Goal: Transaction & Acquisition: Download file/media

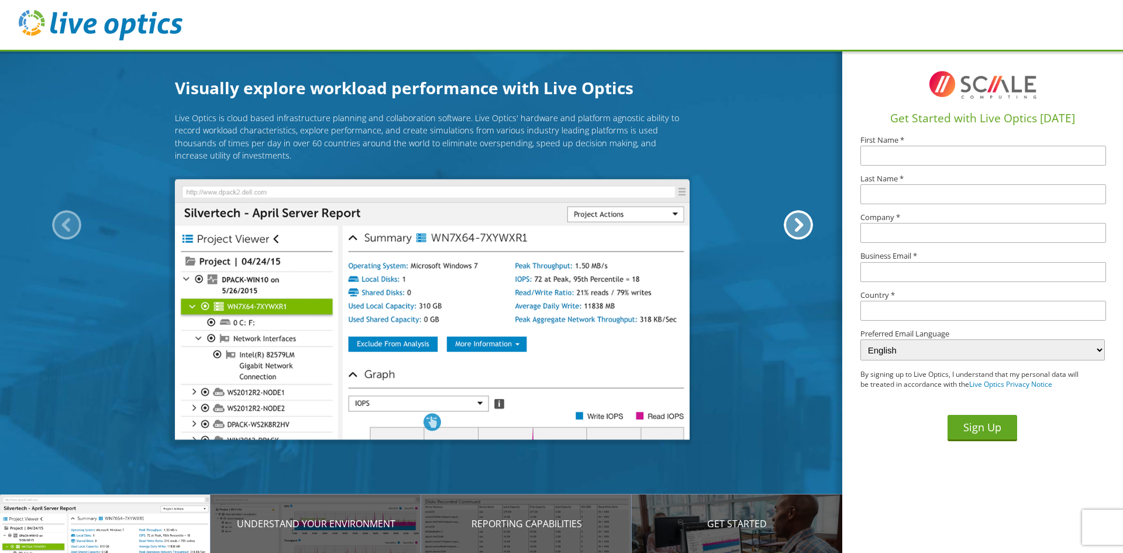
click at [904, 150] on input "text" at bounding box center [984, 156] width 246 height 20
type input "Nelsan"
type input "M Hobbs"
type input "mironhobbs@gmail.com"
type input "United States"
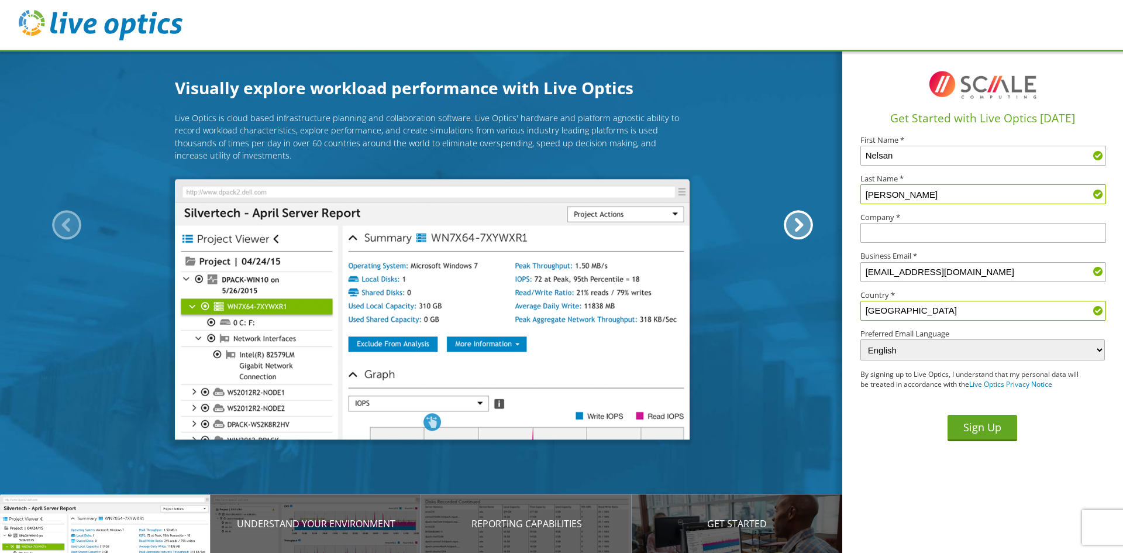
drag, startPoint x: 876, startPoint y: 193, endPoint x: 737, endPoint y: 184, distance: 140.1
click at [737, 184] on div "Visually explore workload performance with Live Optics Live Optics is cloud bas…" at bounding box center [561, 276] width 1123 height 553
type input "Hobbs"
click at [866, 424] on div "Sign Up" at bounding box center [983, 420] width 245 height 42
drag, startPoint x: 911, startPoint y: 270, endPoint x: 825, endPoint y: 290, distance: 88.3
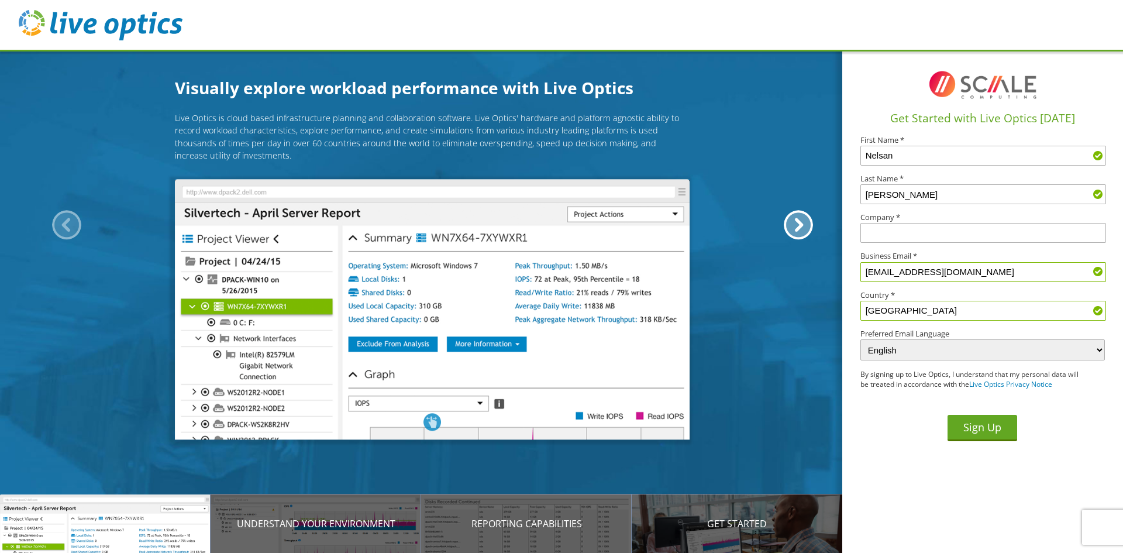
click at [837, 291] on div "Visually explore workload performance with Live Optics Live Optics is cloud bas…" at bounding box center [561, 276] width 1123 height 553
type input "[EMAIL_ADDRESS][PERSON_NAME][DOMAIN_NAME]"
click at [873, 227] on input "text" at bounding box center [984, 233] width 246 height 20
type input "Excelsior EMC"
click at [985, 429] on button "Sign Up" at bounding box center [983, 428] width 70 height 26
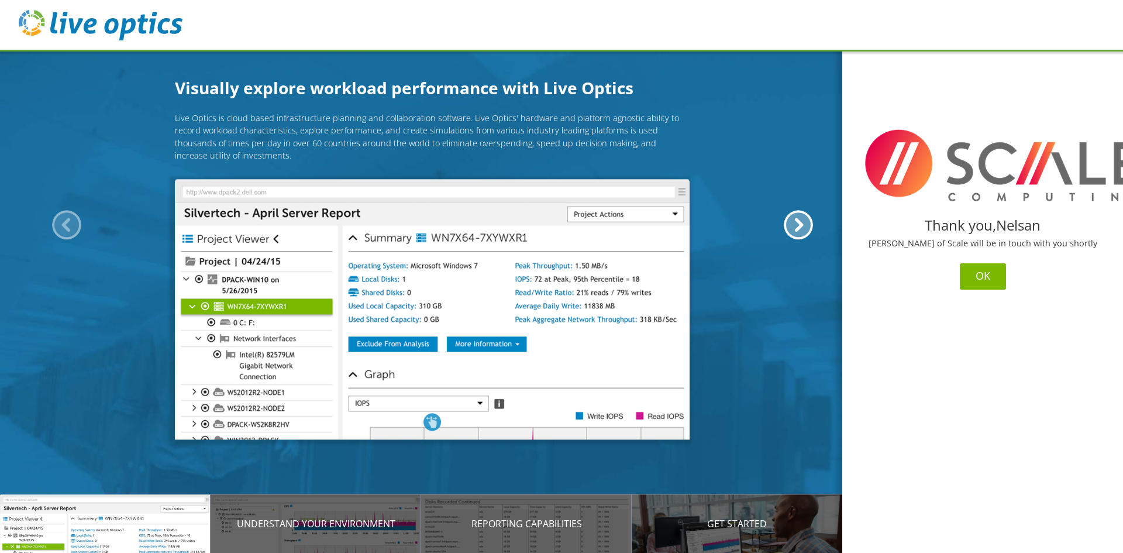
click at [993, 273] on button "OK" at bounding box center [983, 276] width 46 height 26
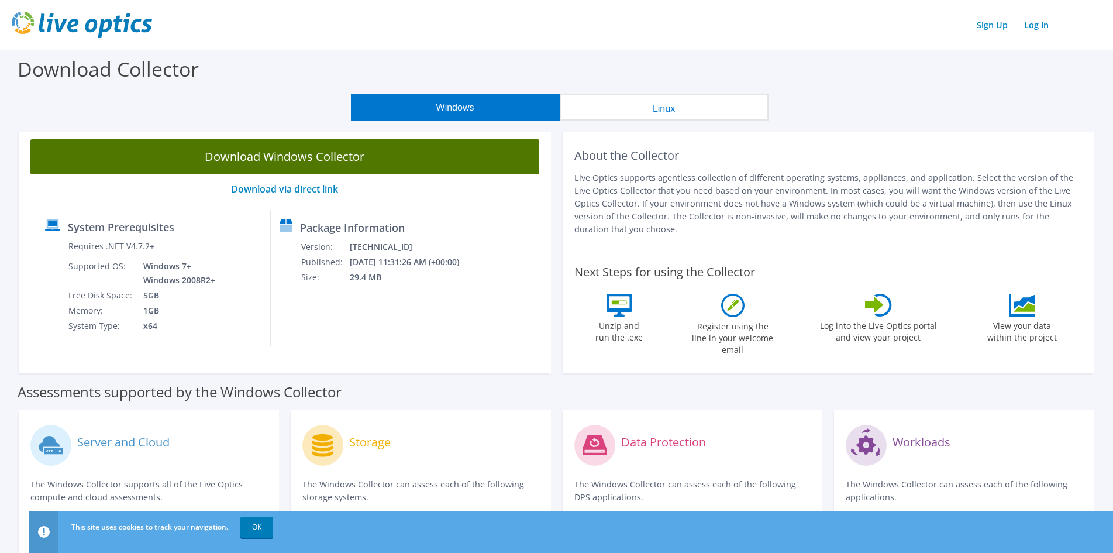
click at [321, 160] on link "Download Windows Collector" at bounding box center [284, 156] width 509 height 35
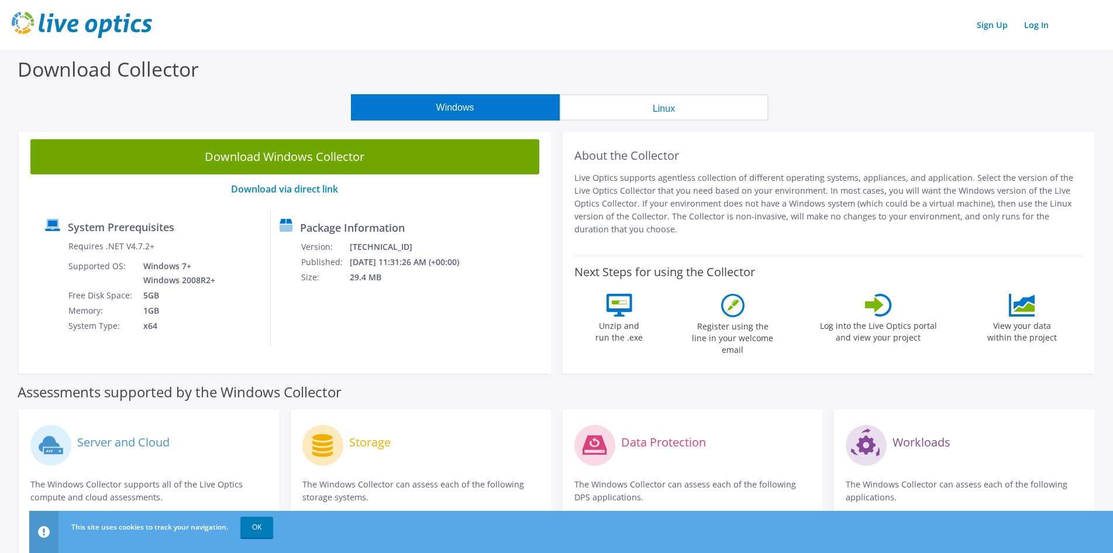
click at [590, 104] on button "Linux" at bounding box center [664, 107] width 209 height 26
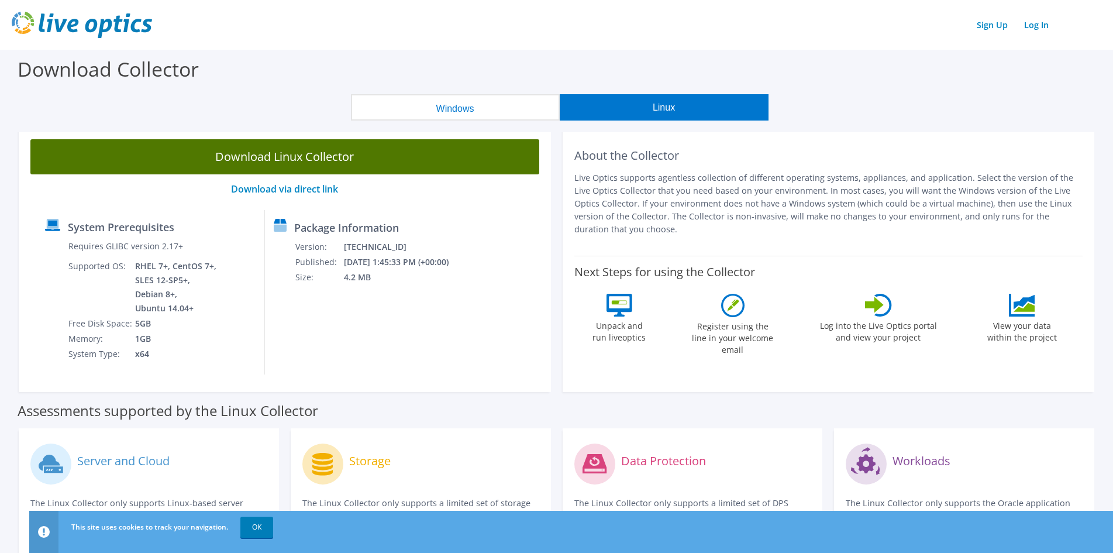
click at [297, 157] on link "Download Linux Collector" at bounding box center [284, 156] width 509 height 35
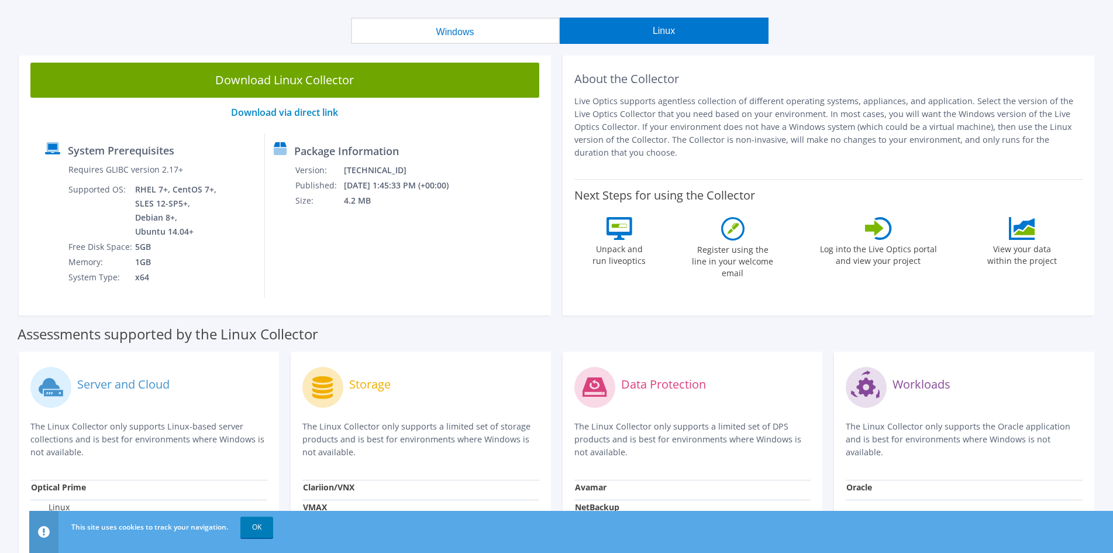
scroll to position [59, 0]
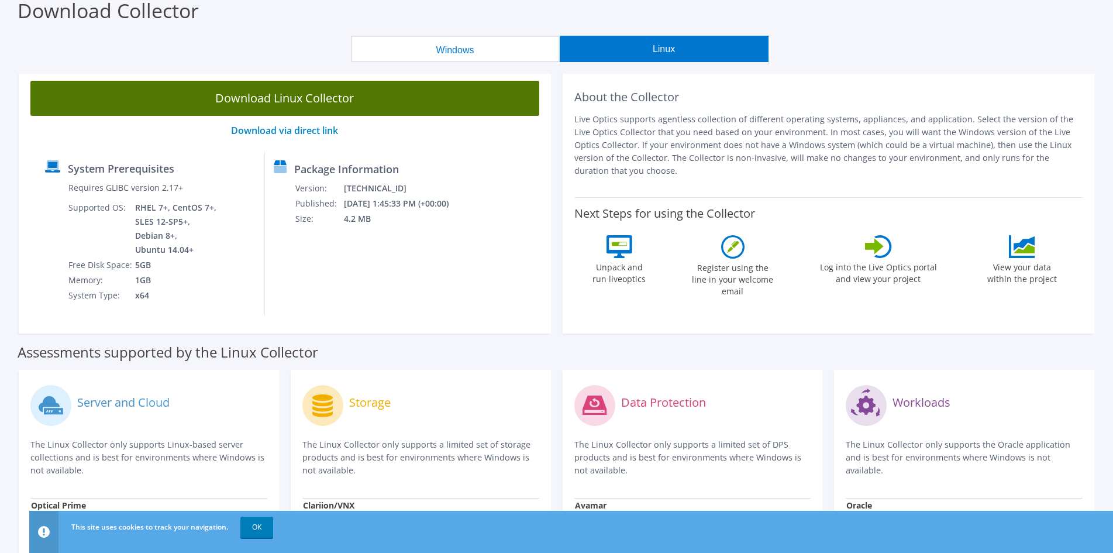
click at [274, 97] on link "Download Linux Collector" at bounding box center [284, 98] width 509 height 35
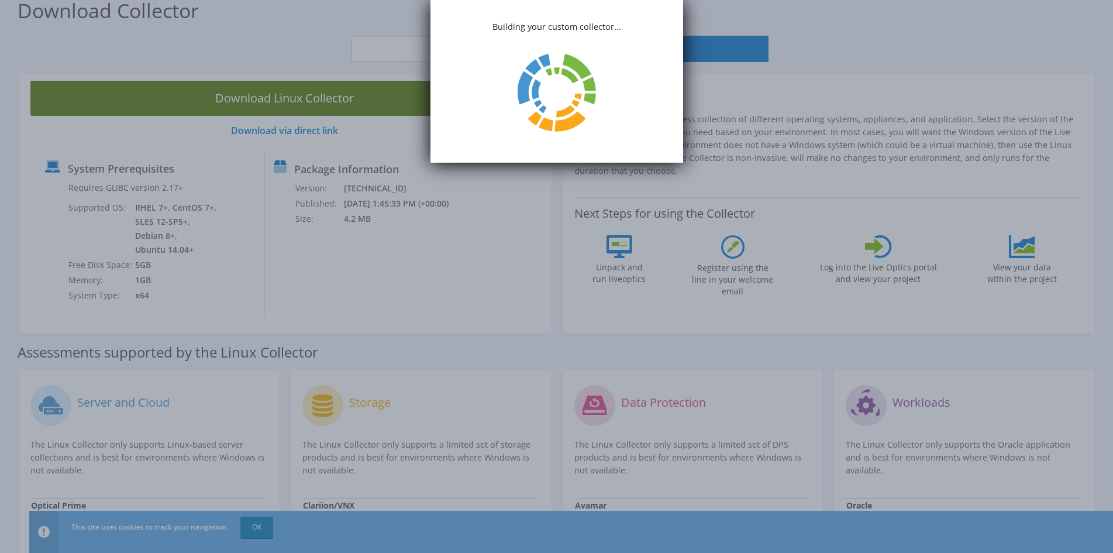
scroll to position [0, 0]
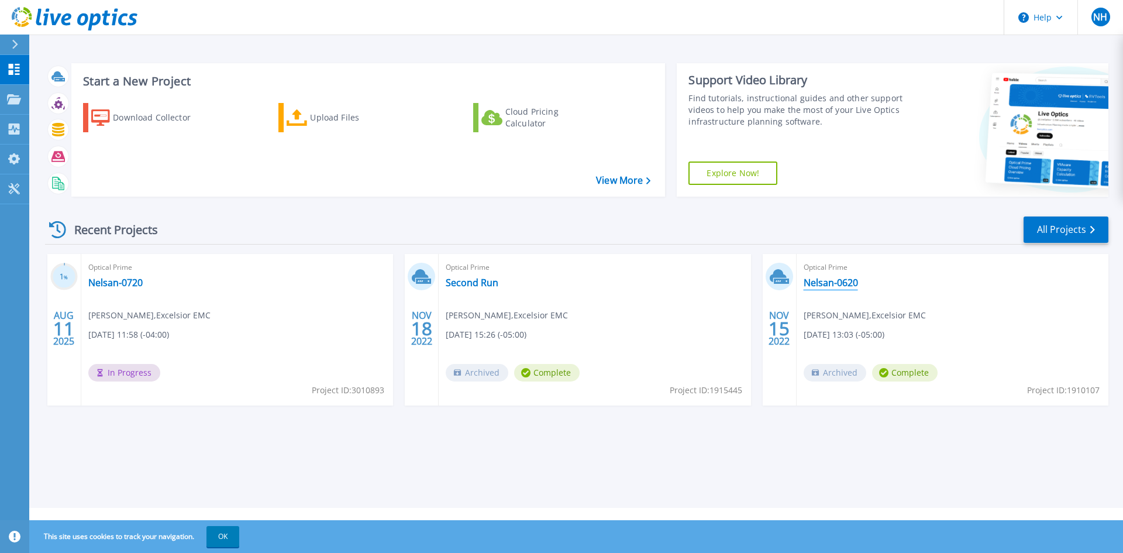
click at [833, 283] on link "Nelsan-0620" at bounding box center [831, 283] width 54 height 12
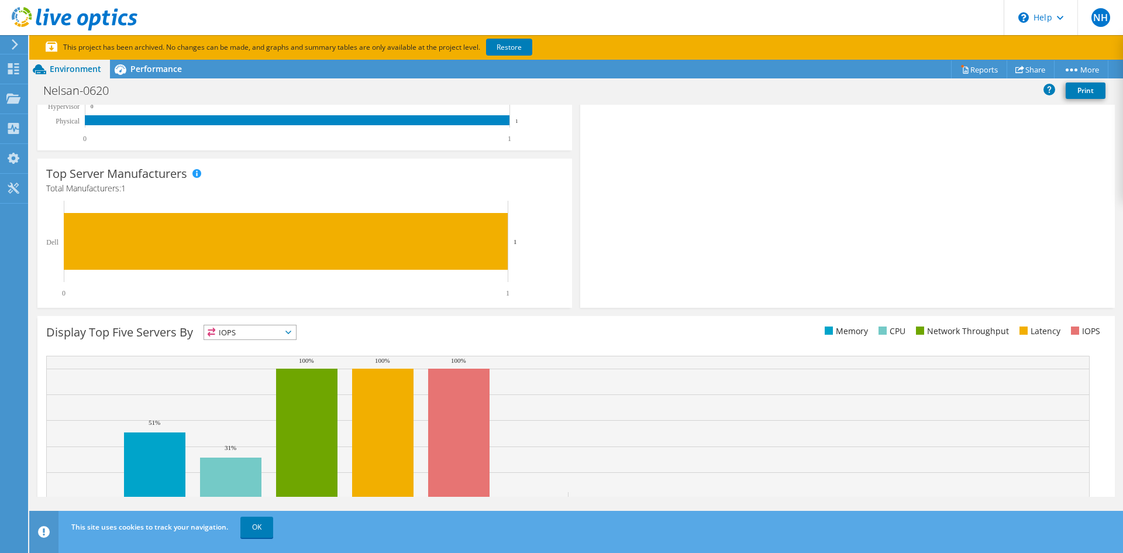
scroll to position [290, 0]
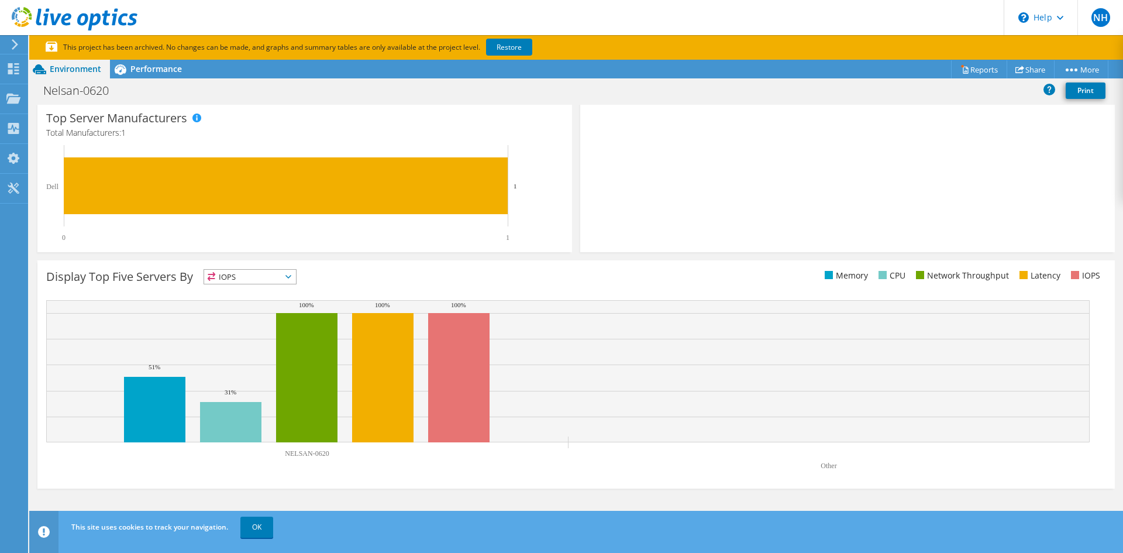
click at [290, 274] on span "IOPS" at bounding box center [250, 277] width 92 height 14
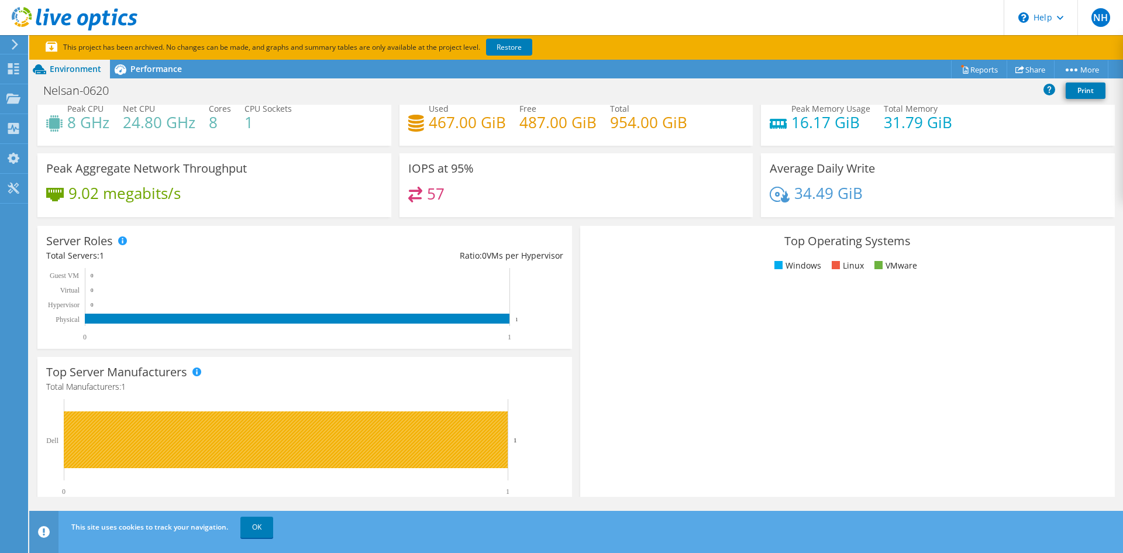
scroll to position [0, 0]
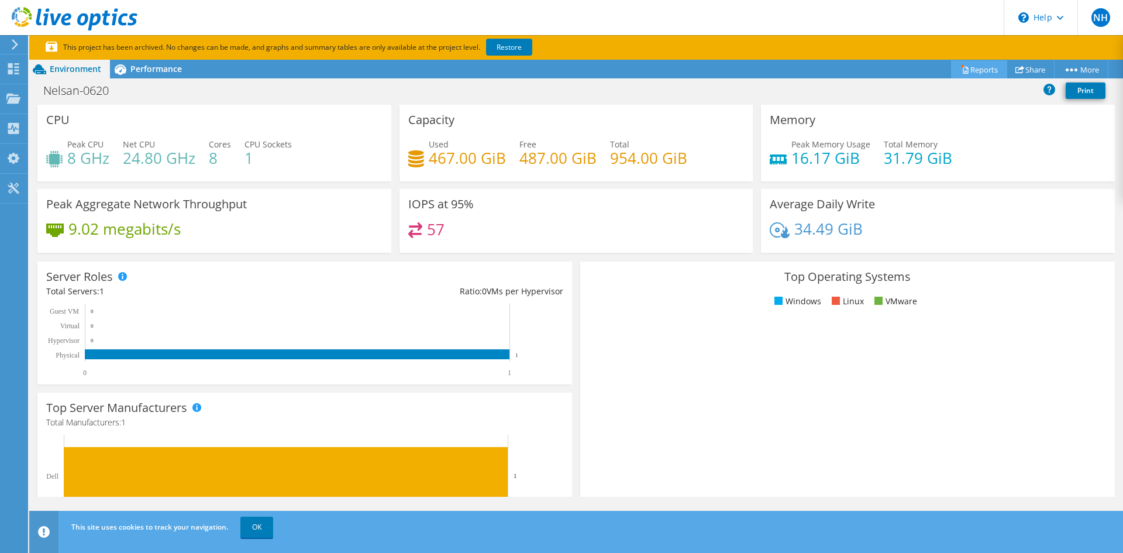
click at [977, 70] on link "Reports" at bounding box center [979, 69] width 56 height 18
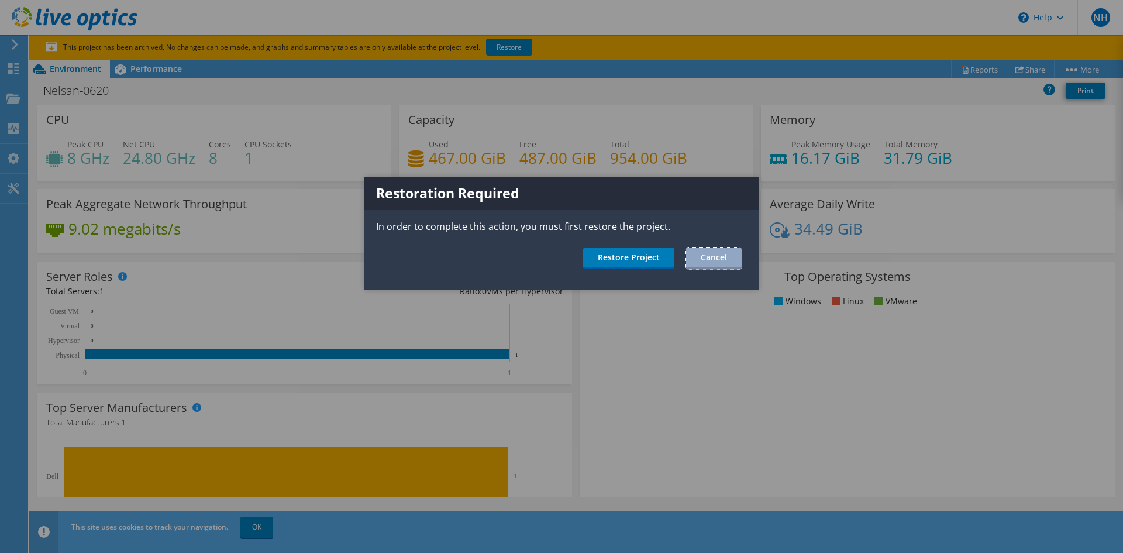
click at [707, 259] on link "Cancel" at bounding box center [714, 258] width 56 height 22
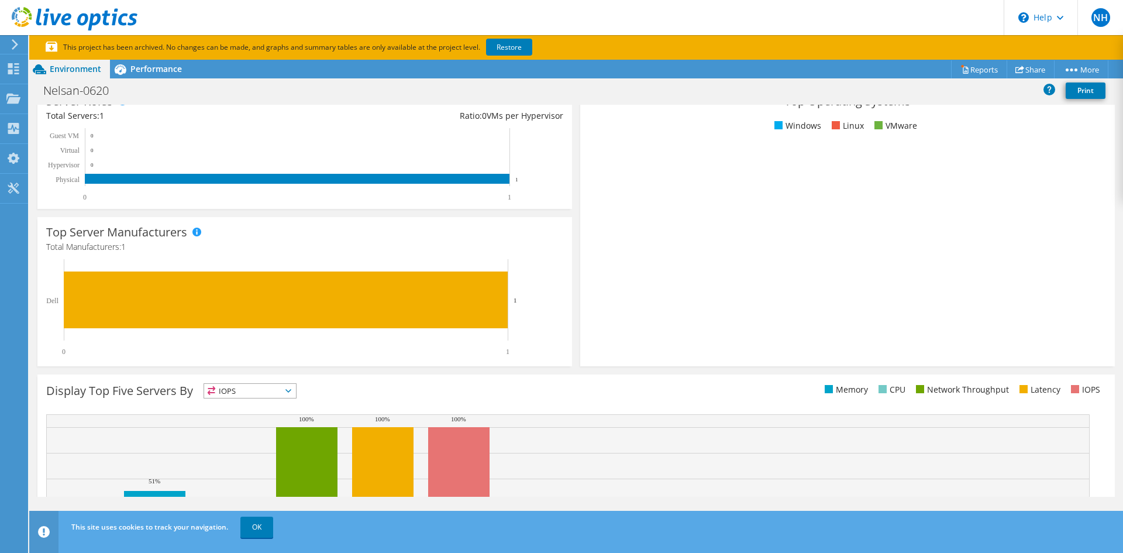
scroll to position [290, 0]
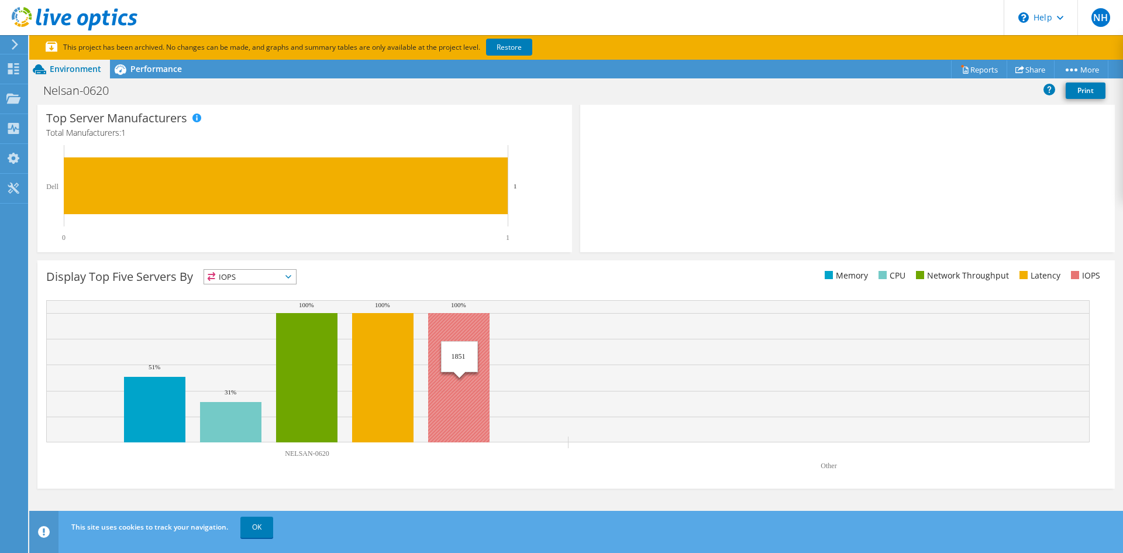
click at [464, 391] on rect at bounding box center [458, 377] width 61 height 129
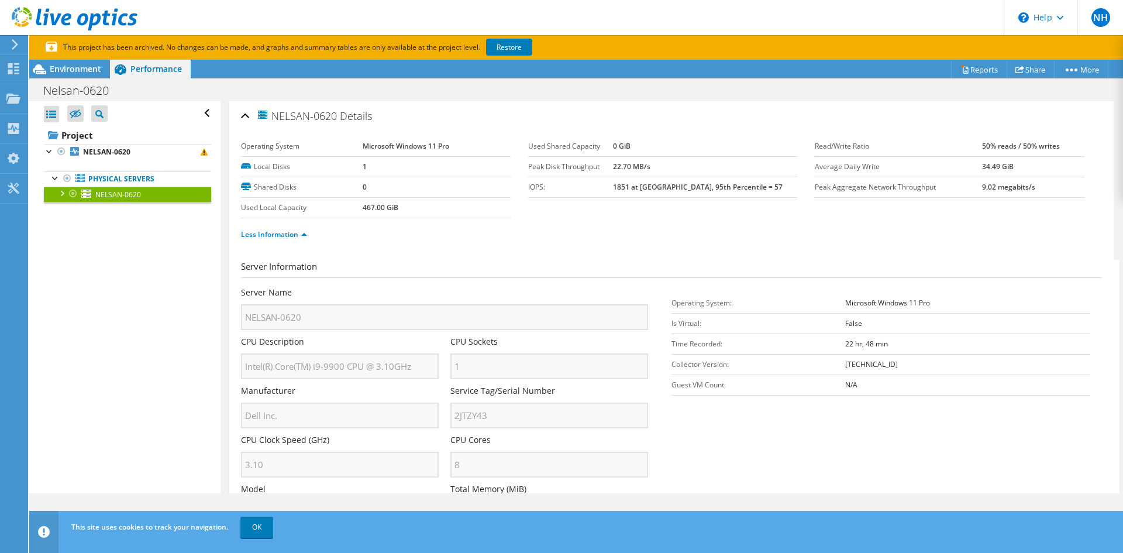
click at [59, 193] on div at bounding box center [62, 193] width 12 height 12
click at [64, 222] on div at bounding box center [67, 223] width 12 height 12
click at [58, 191] on div at bounding box center [62, 193] width 12 height 12
click at [52, 177] on div at bounding box center [56, 177] width 12 height 12
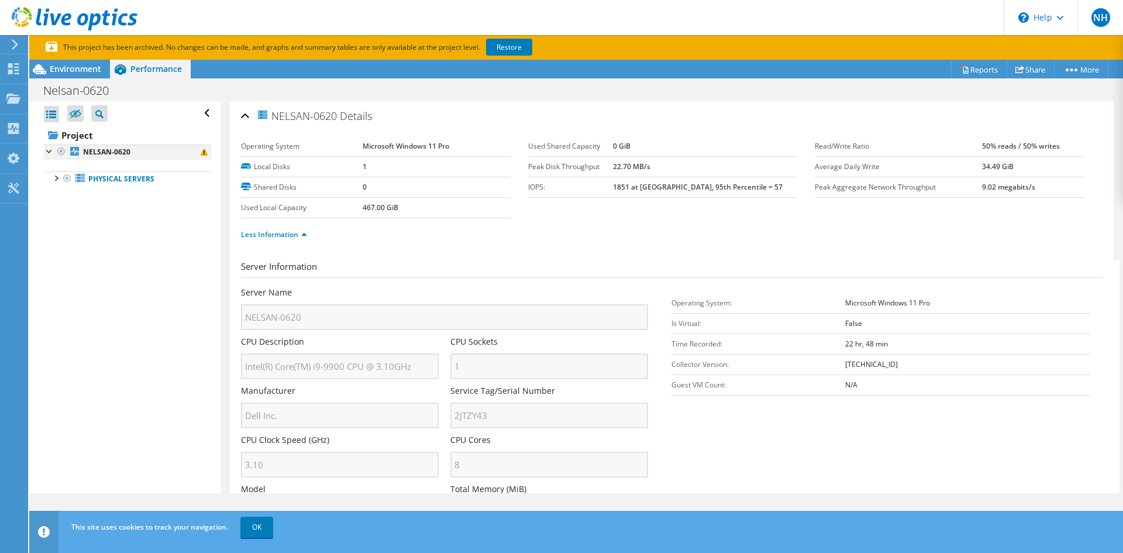
click at [47, 151] on div at bounding box center [50, 150] width 12 height 12
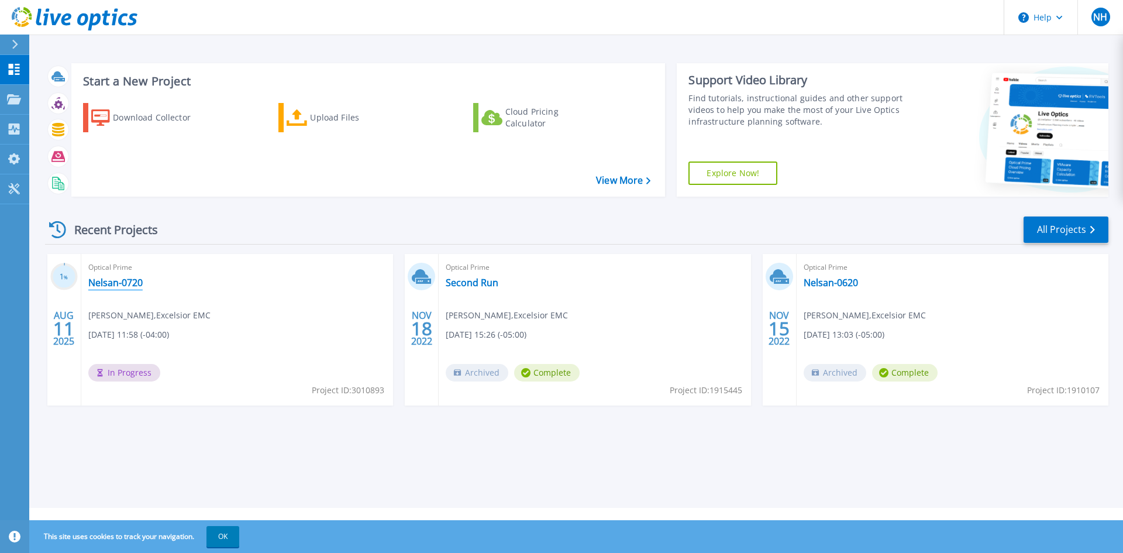
click at [116, 280] on link "Nelsan-0720" at bounding box center [115, 283] width 54 height 12
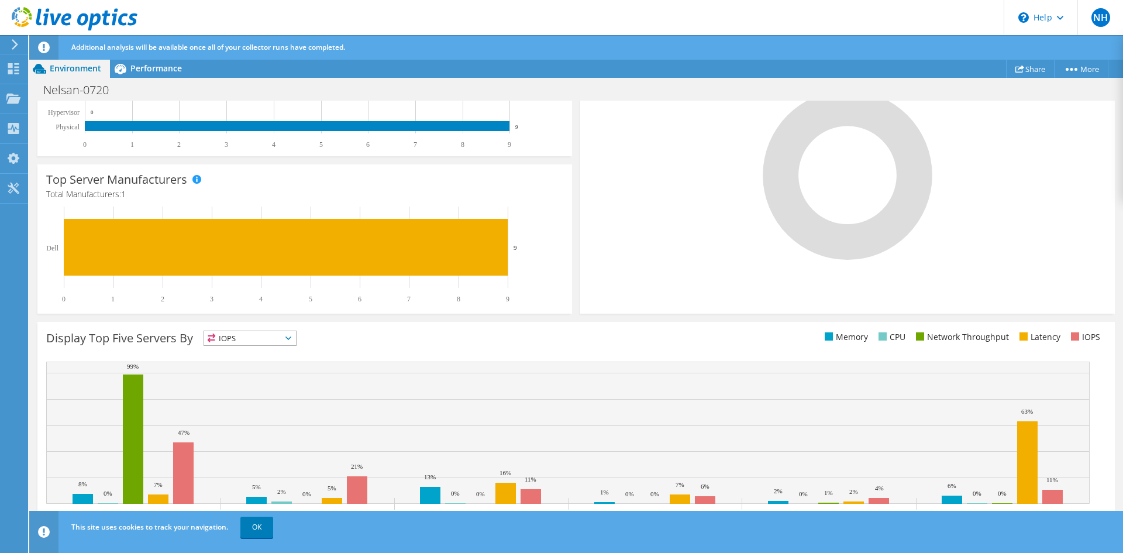
scroll to position [297, 0]
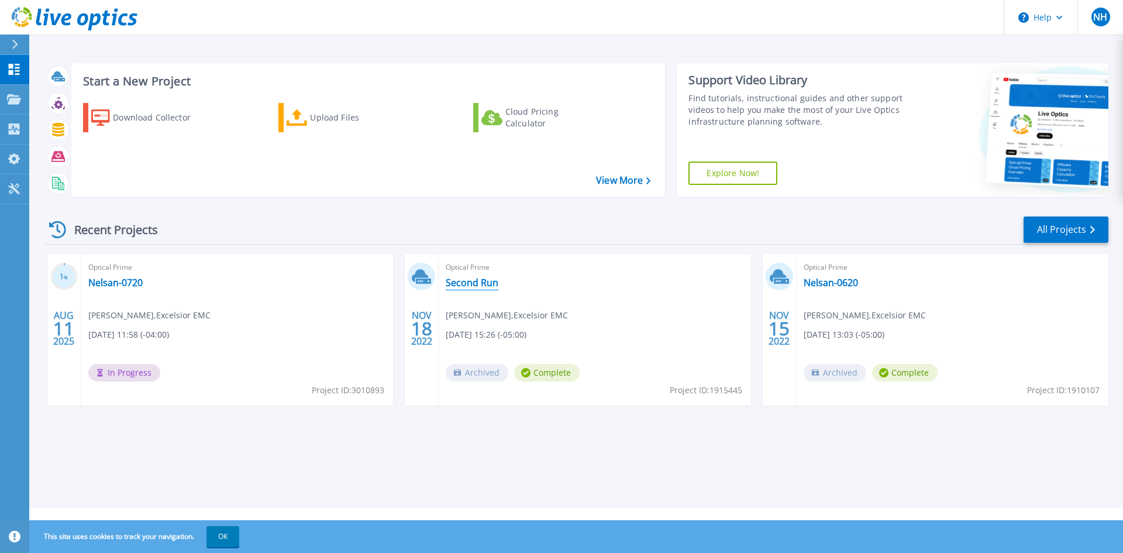
click at [461, 284] on link "Second Run" at bounding box center [472, 283] width 53 height 12
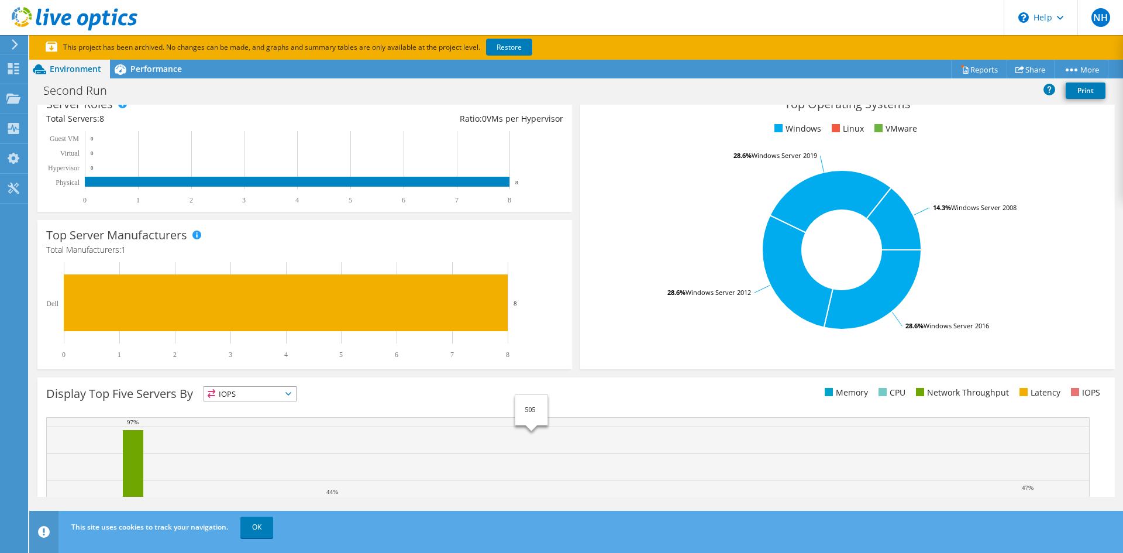
scroll to position [114, 0]
